Goal: Check status: Check status

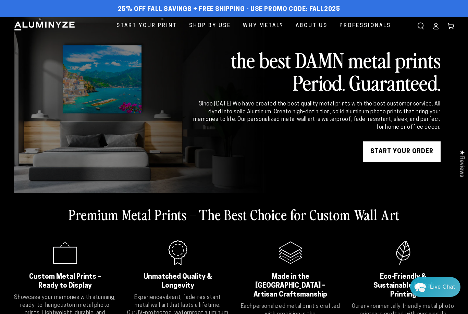
click at [436, 25] on icon at bounding box center [436, 26] width 7 height 7
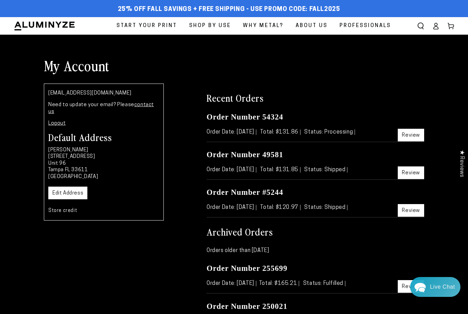
click at [407, 134] on link "Review" at bounding box center [411, 135] width 26 height 13
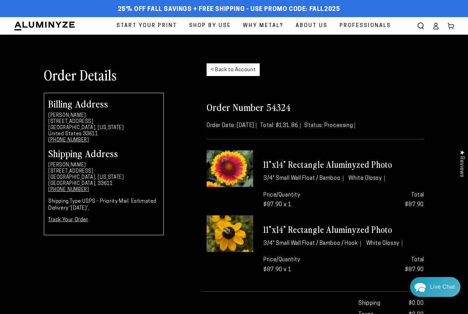
click at [77, 219] on link "Track Your Order" at bounding box center [68, 220] width 40 height 5
click at [437, 27] on icon at bounding box center [436, 26] width 7 height 7
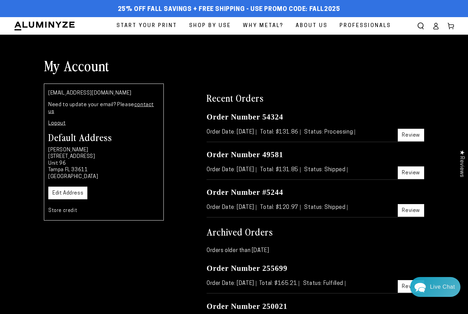
click at [59, 121] on link "Logout" at bounding box center [56, 123] width 17 height 5
